Goal: Task Accomplishment & Management: Manage account settings

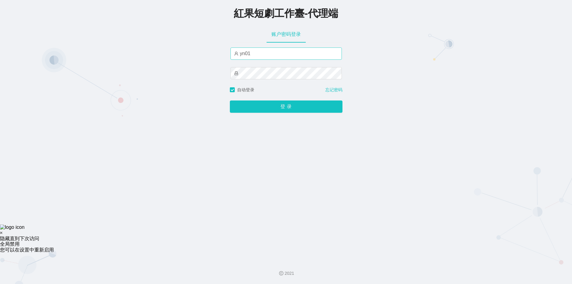
click at [244, 55] on input "yn01" at bounding box center [285, 53] width 111 height 12
click at [251, 55] on input "yn01" at bounding box center [285, 53] width 111 height 12
type input "y"
type input "by1"
click at [297, 113] on div "登 录" at bounding box center [286, 103] width 113 height 20
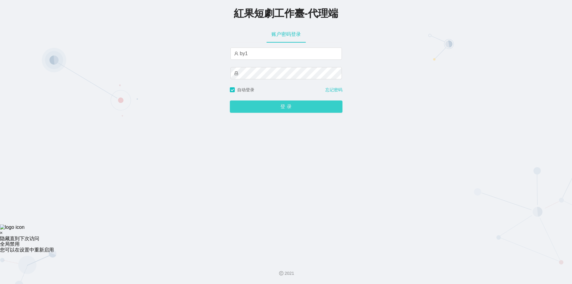
click at [297, 112] on button "登 录" at bounding box center [286, 106] width 113 height 12
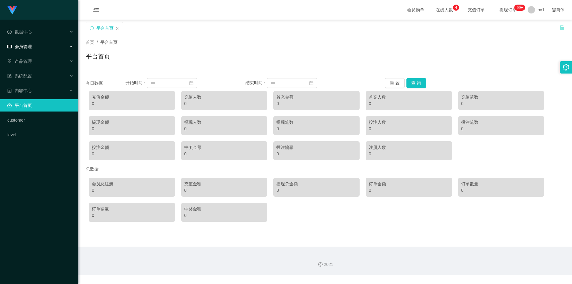
click at [55, 49] on div "会员管理" at bounding box center [39, 46] width 78 height 12
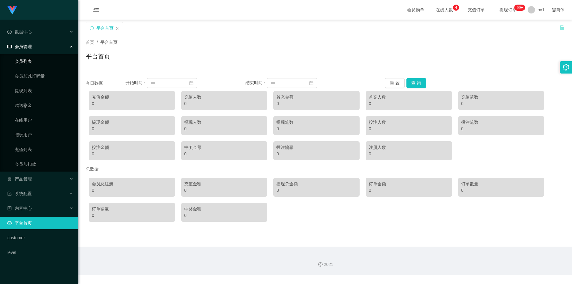
click at [55, 58] on link "会员列表" at bounding box center [44, 61] width 59 height 12
